Goal: Transaction & Acquisition: Book appointment/travel/reservation

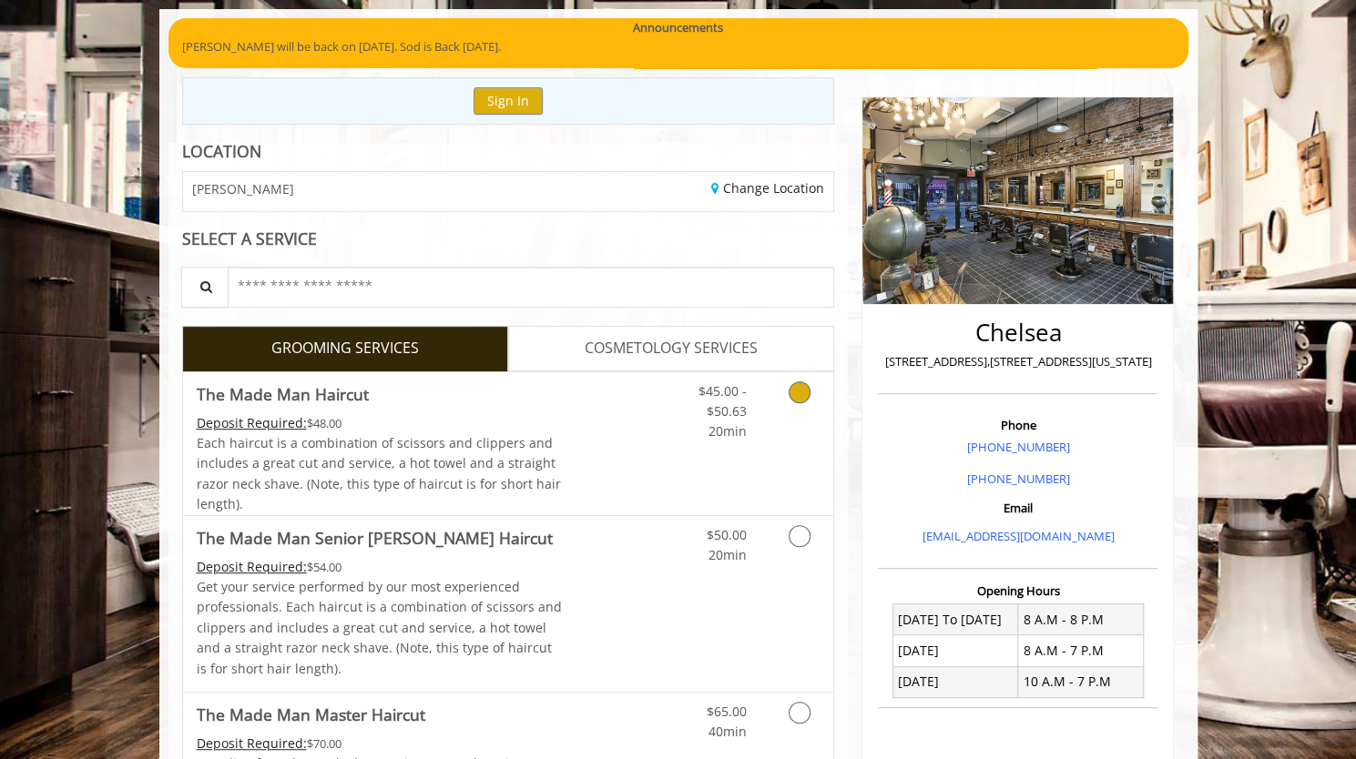
click at [646, 388] on link "Discounted Price" at bounding box center [616, 443] width 108 height 143
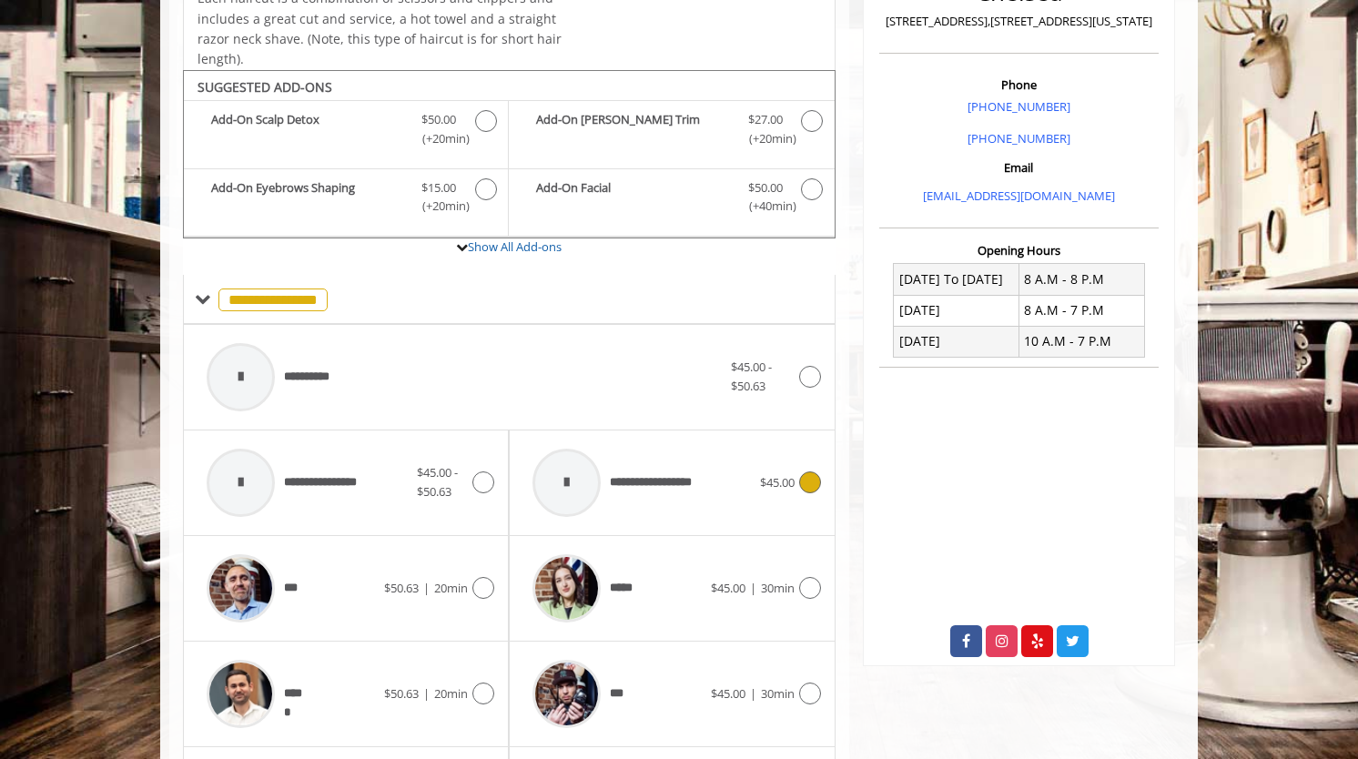
scroll to position [539, 0]
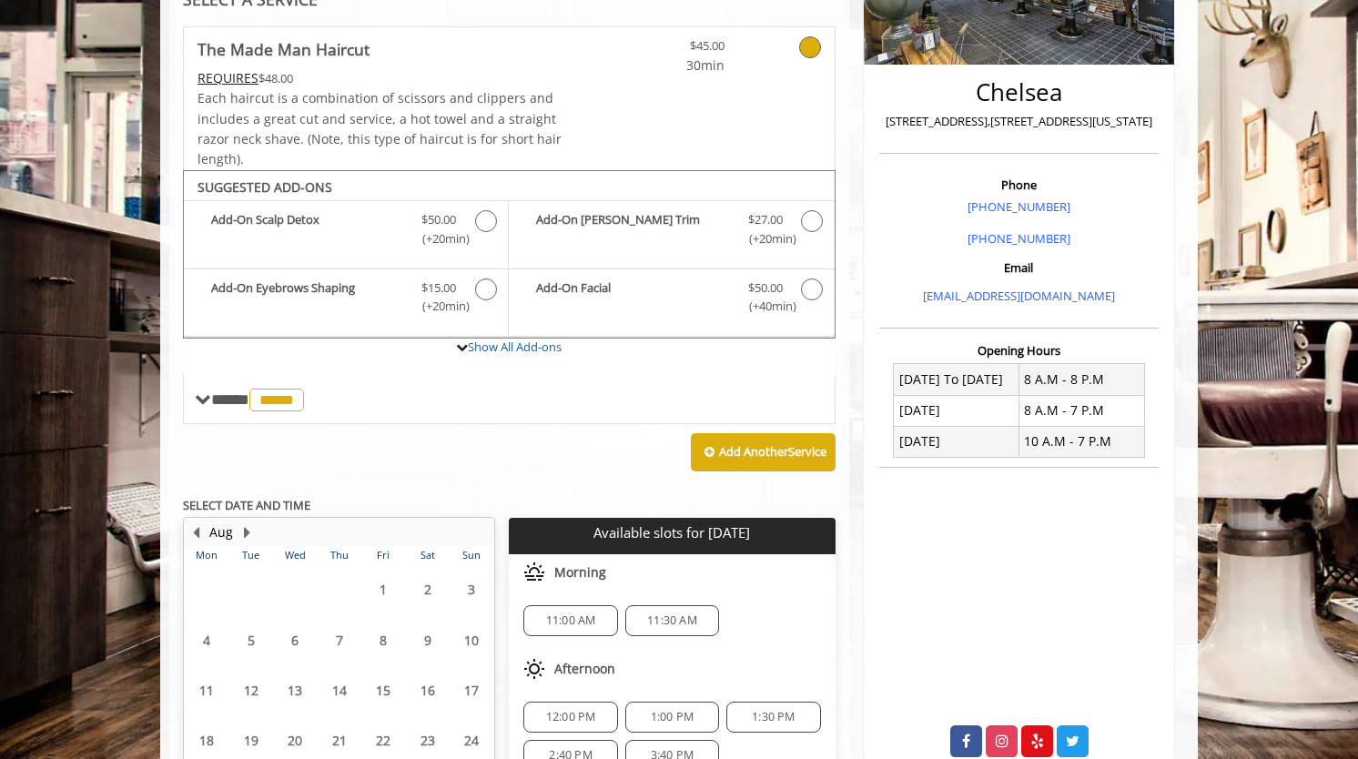
scroll to position [526, 0]
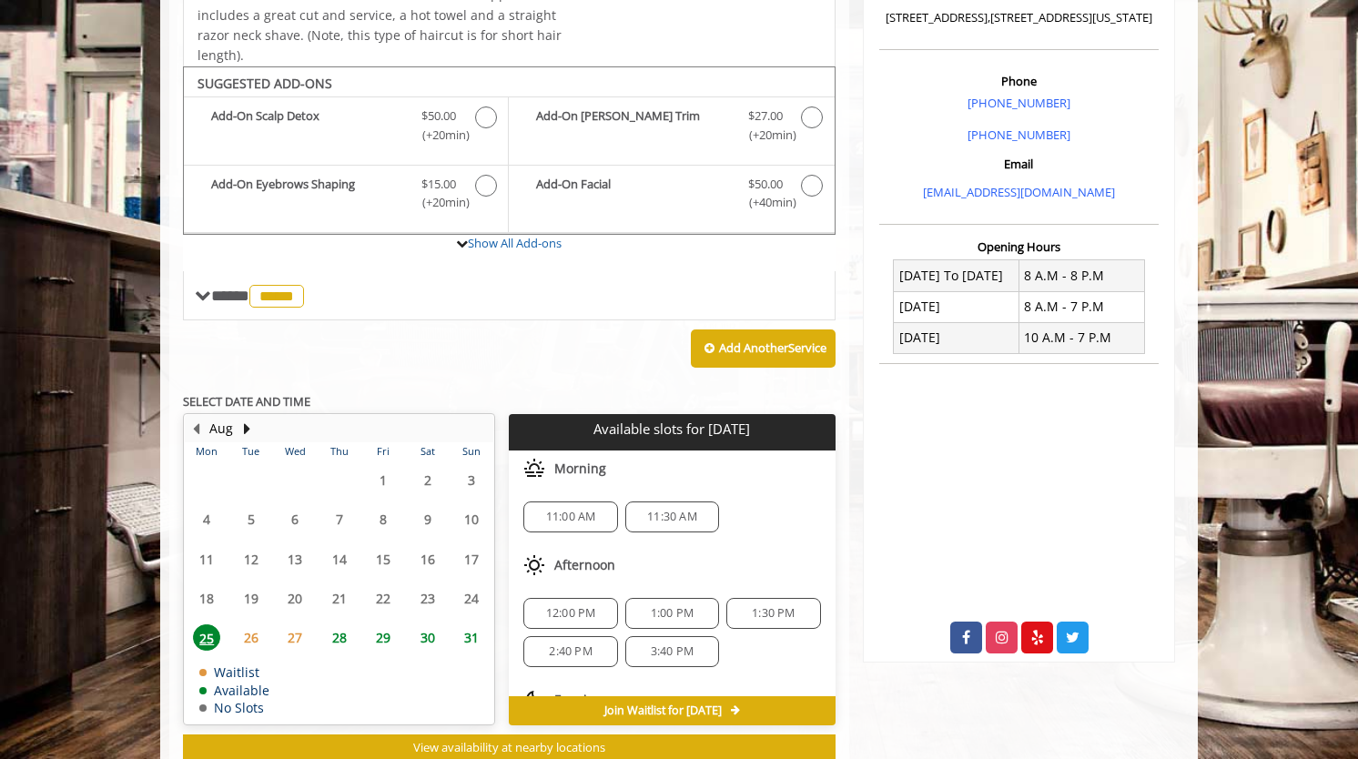
click at [583, 510] on span "11:00 AM" at bounding box center [571, 517] width 50 height 15
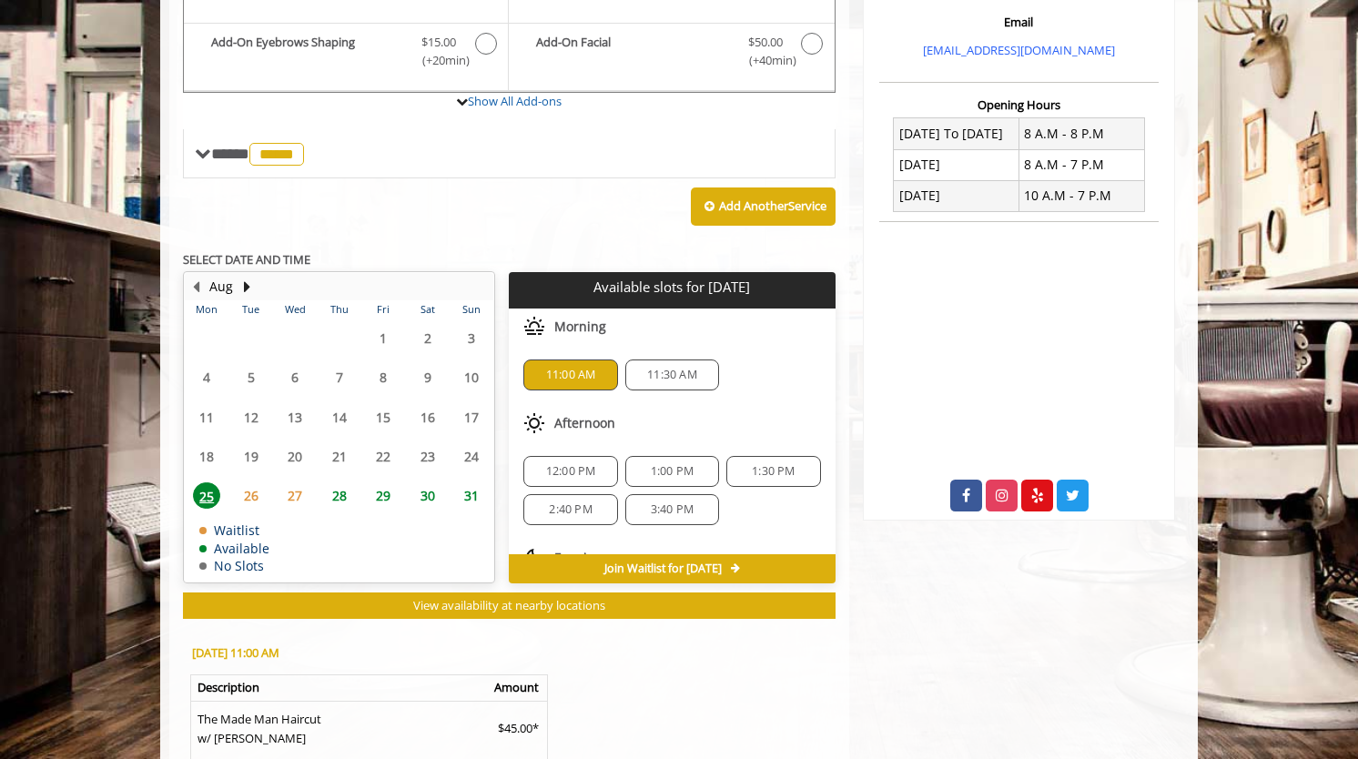
scroll to position [854, 0]
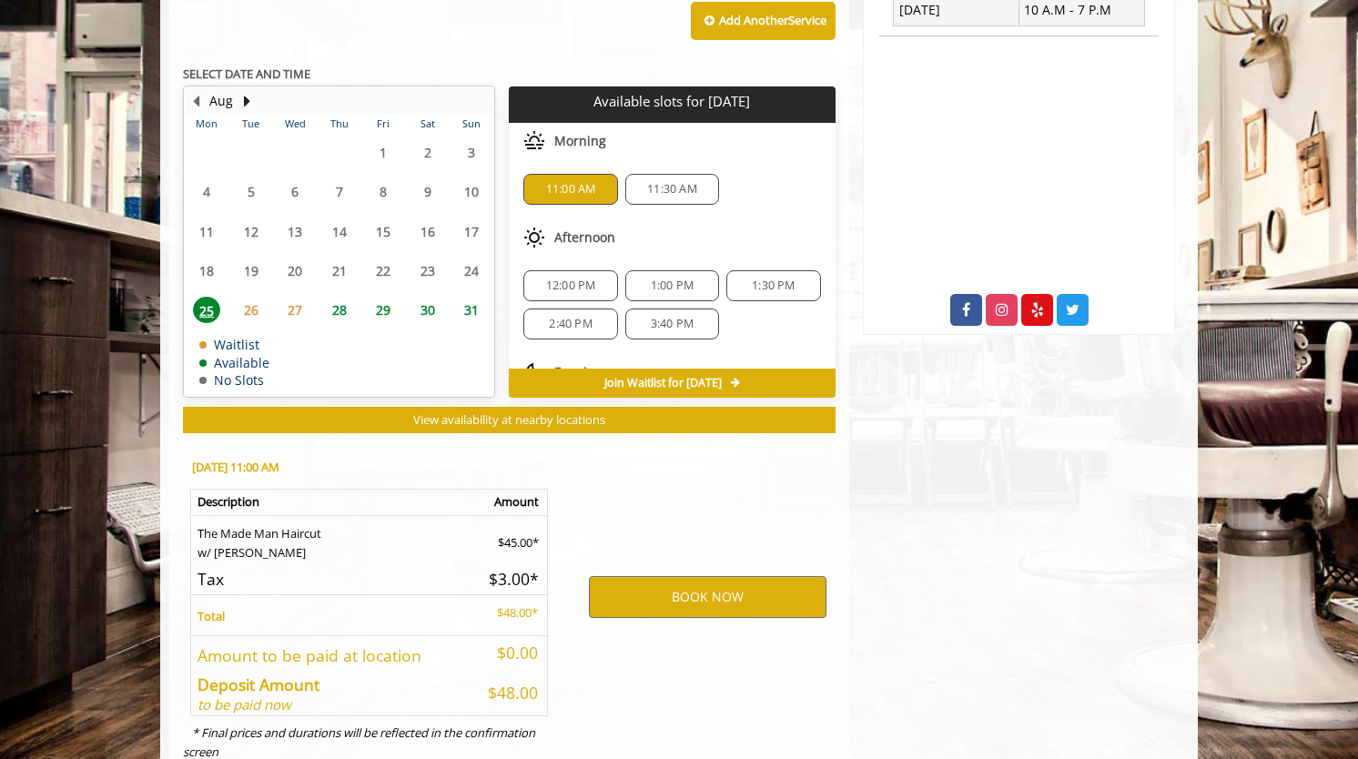
click at [726, 564] on div "BOOK NOW" at bounding box center [707, 597] width 283 height 310
click at [724, 576] on button "BOOK NOW" at bounding box center [708, 597] width 238 height 42
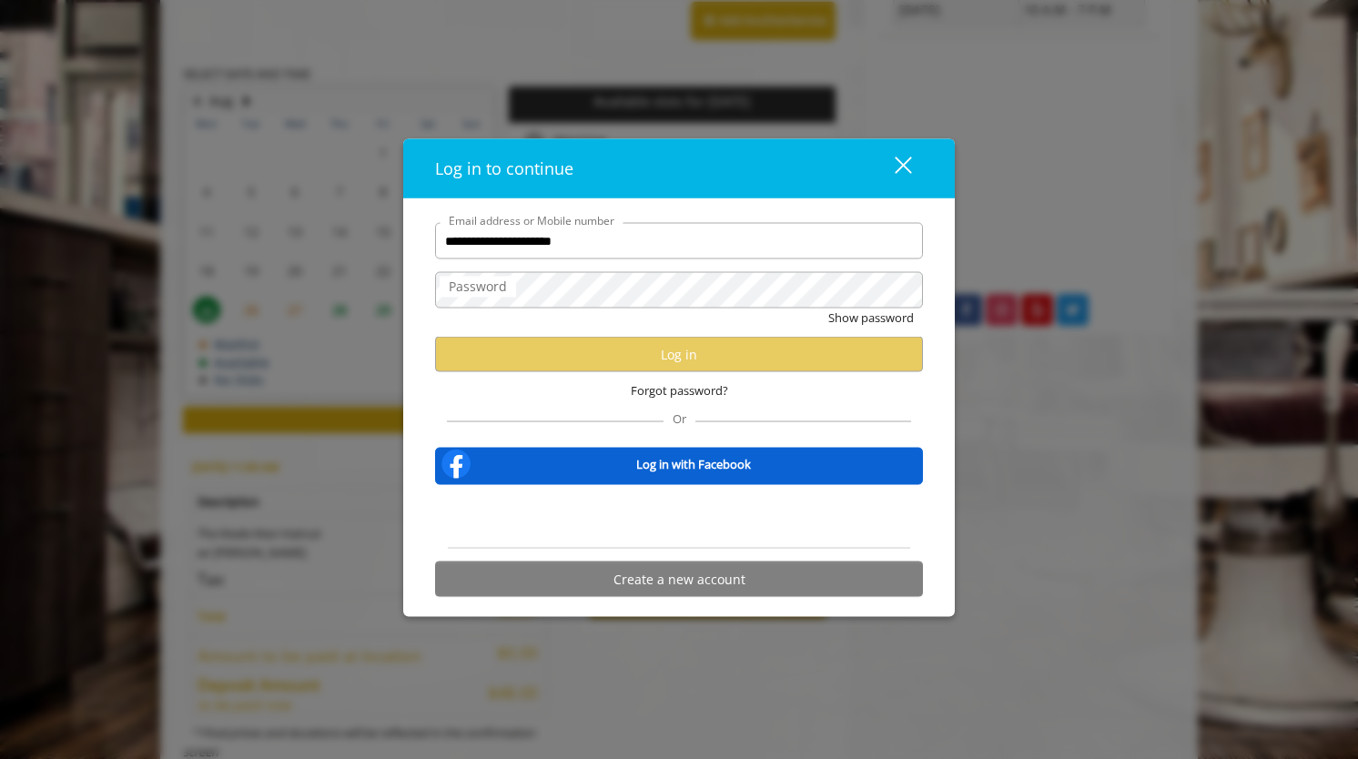
type input "**********"
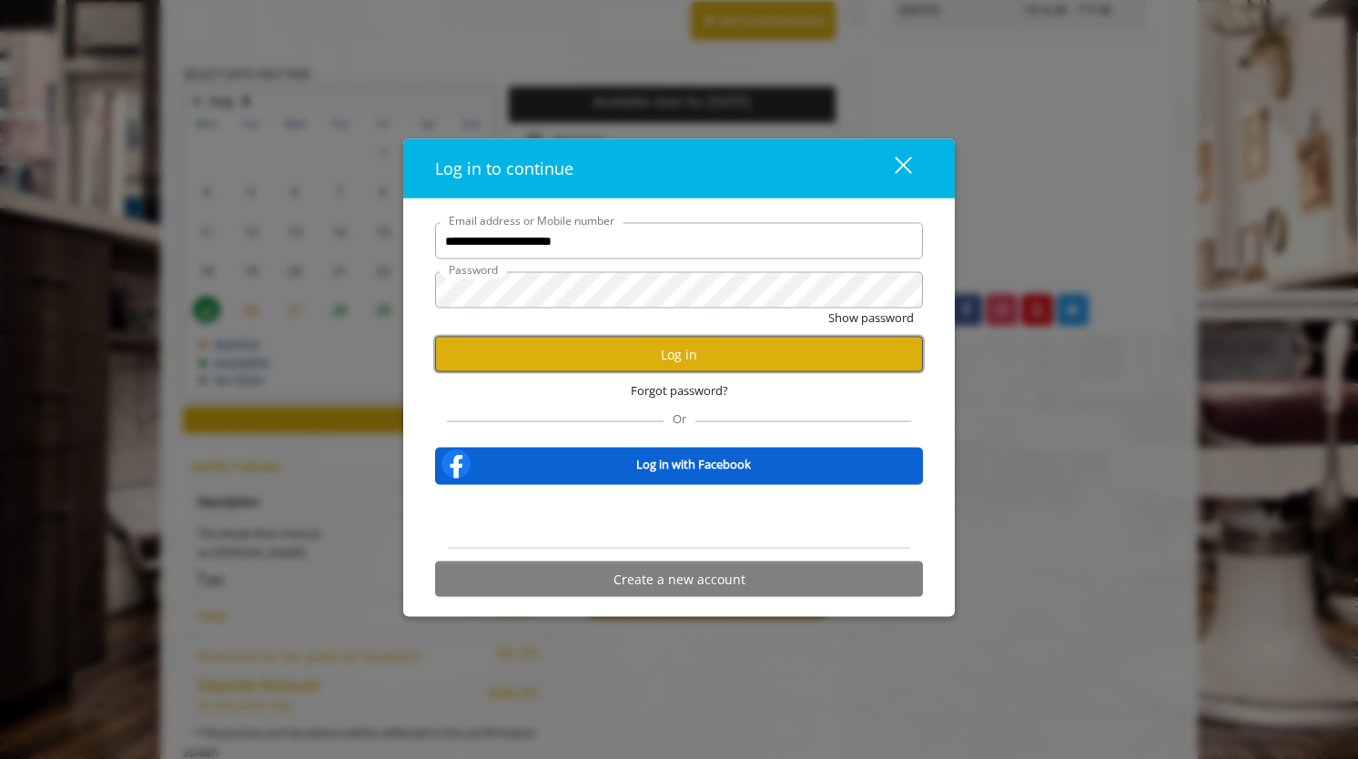
click at [665, 346] on button "Log in" at bounding box center [679, 355] width 488 height 36
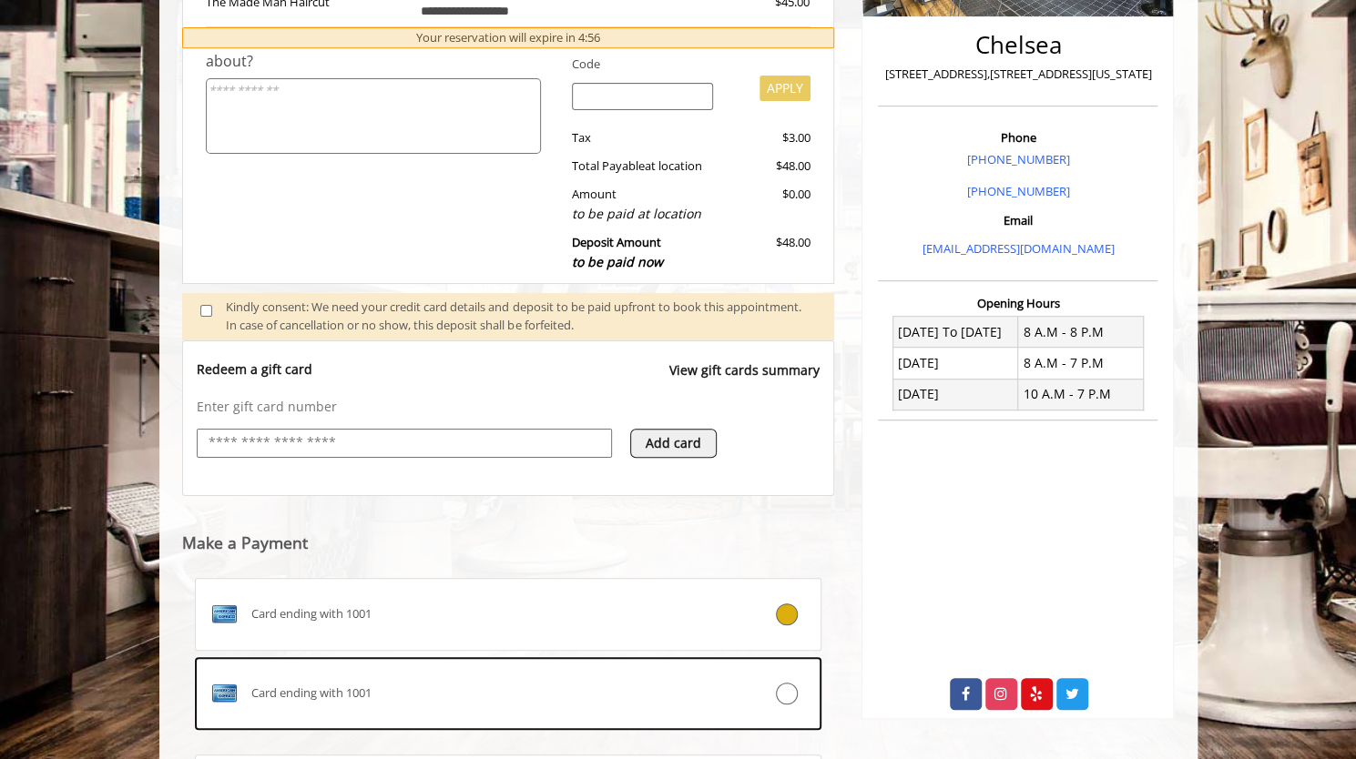
scroll to position [617, 0]
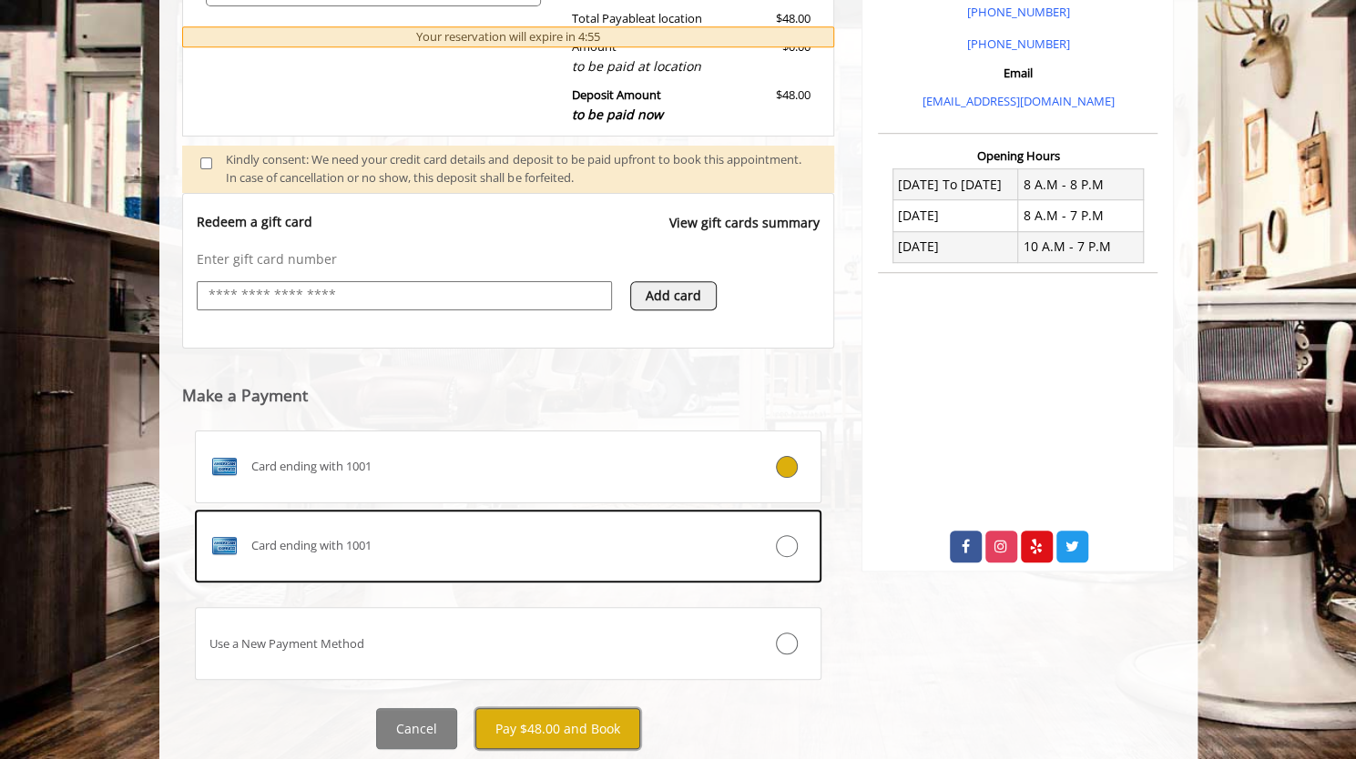
click at [599, 708] on button "Pay $48.00 and Book" at bounding box center [557, 728] width 165 height 41
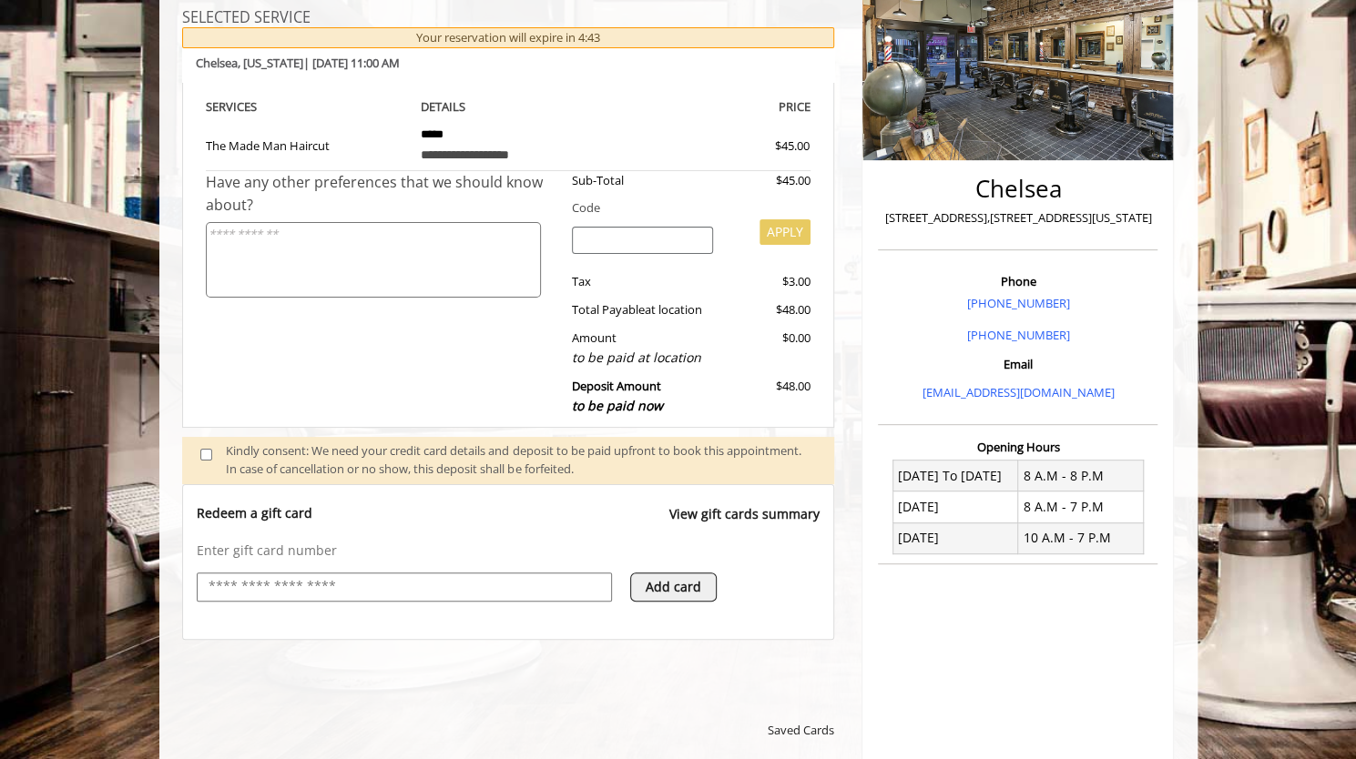
scroll to position [637, 0]
